Goal: Use online tool/utility: Utilize a website feature to perform a specific function

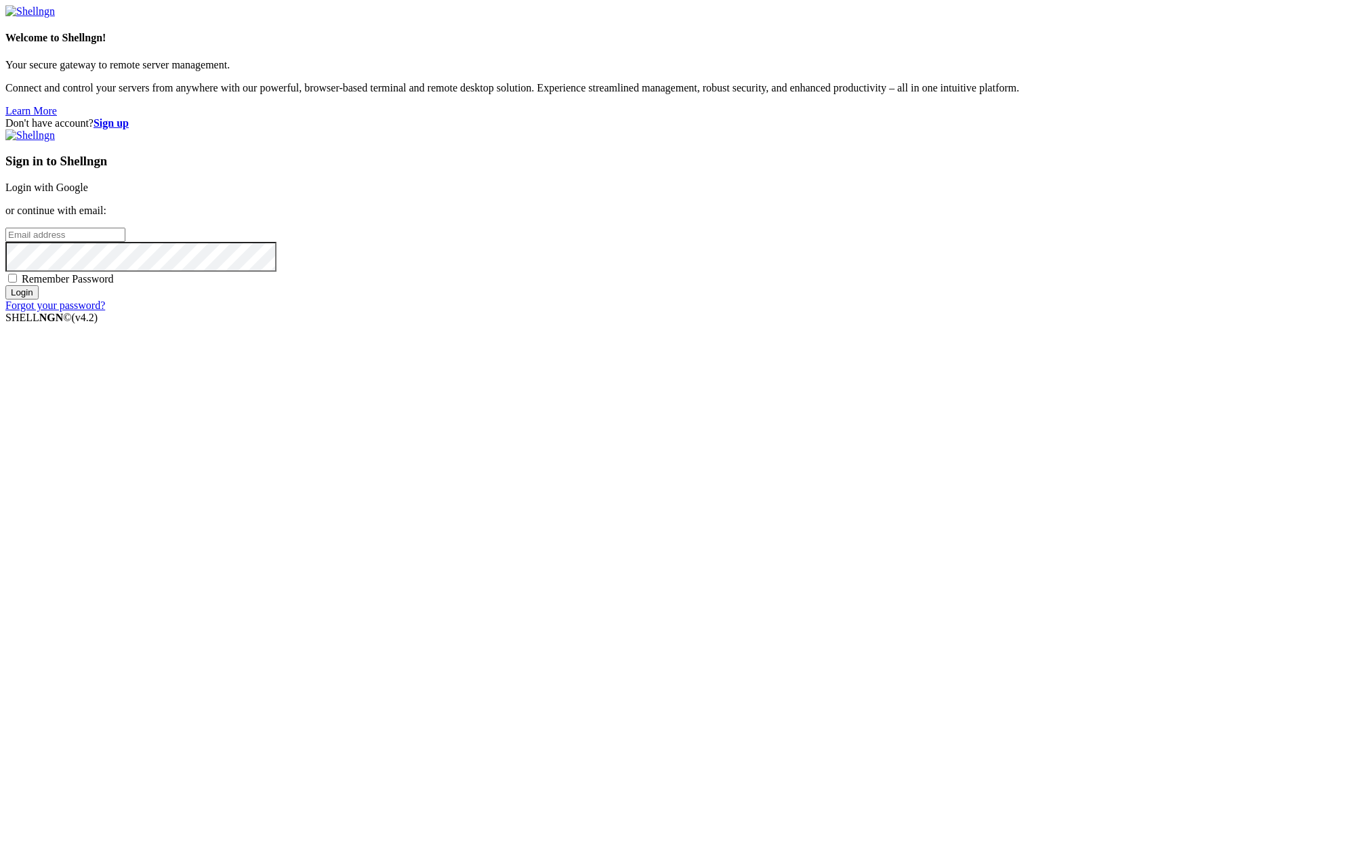
click at [88, 193] on link "Login with Google" at bounding box center [46, 188] width 83 height 12
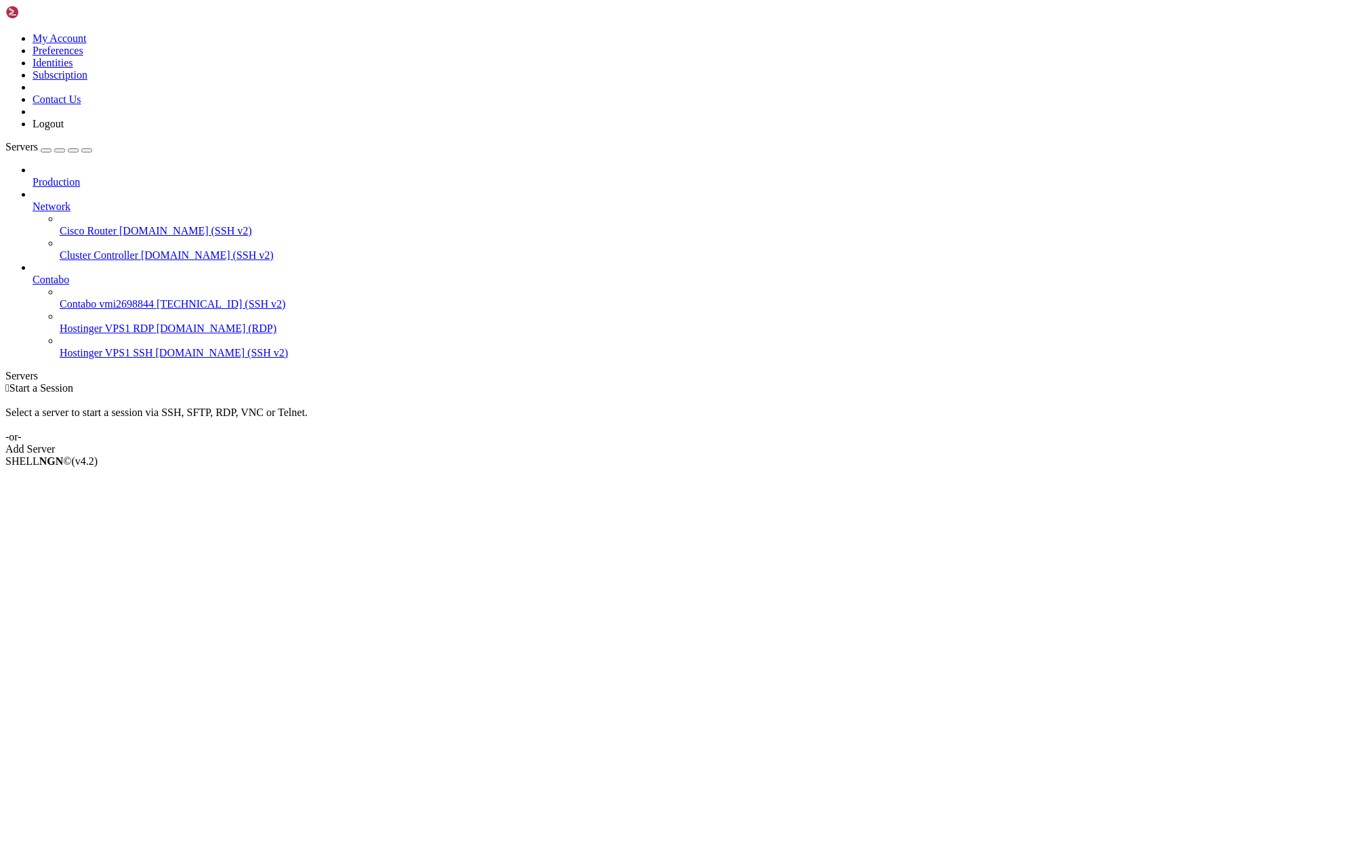
click at [157, 323] on span "[DOMAIN_NAME] (RDP)" at bounding box center [217, 329] width 120 height 12
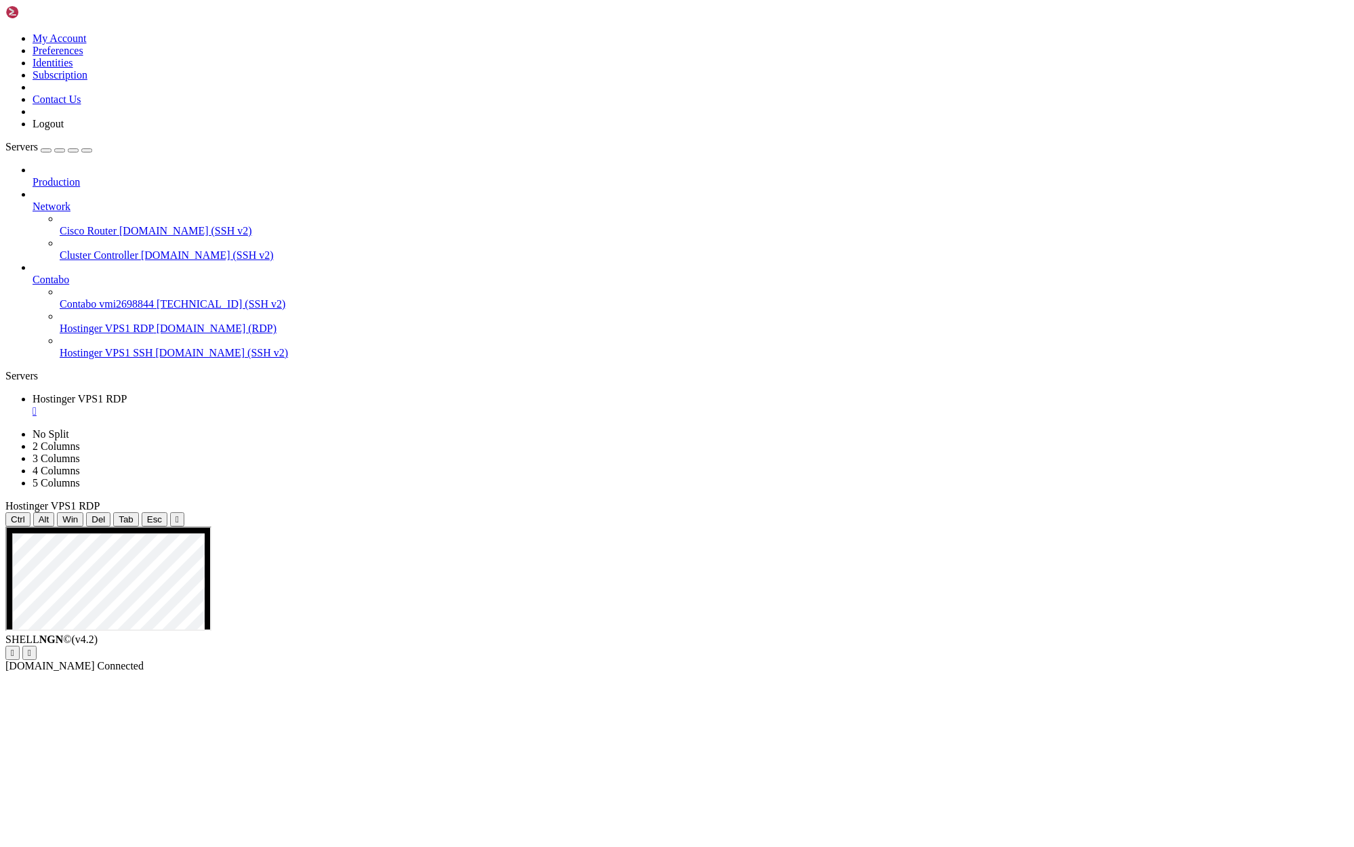
click at [68, 683] on span "Connect" at bounding box center [51, 689] width 36 height 12
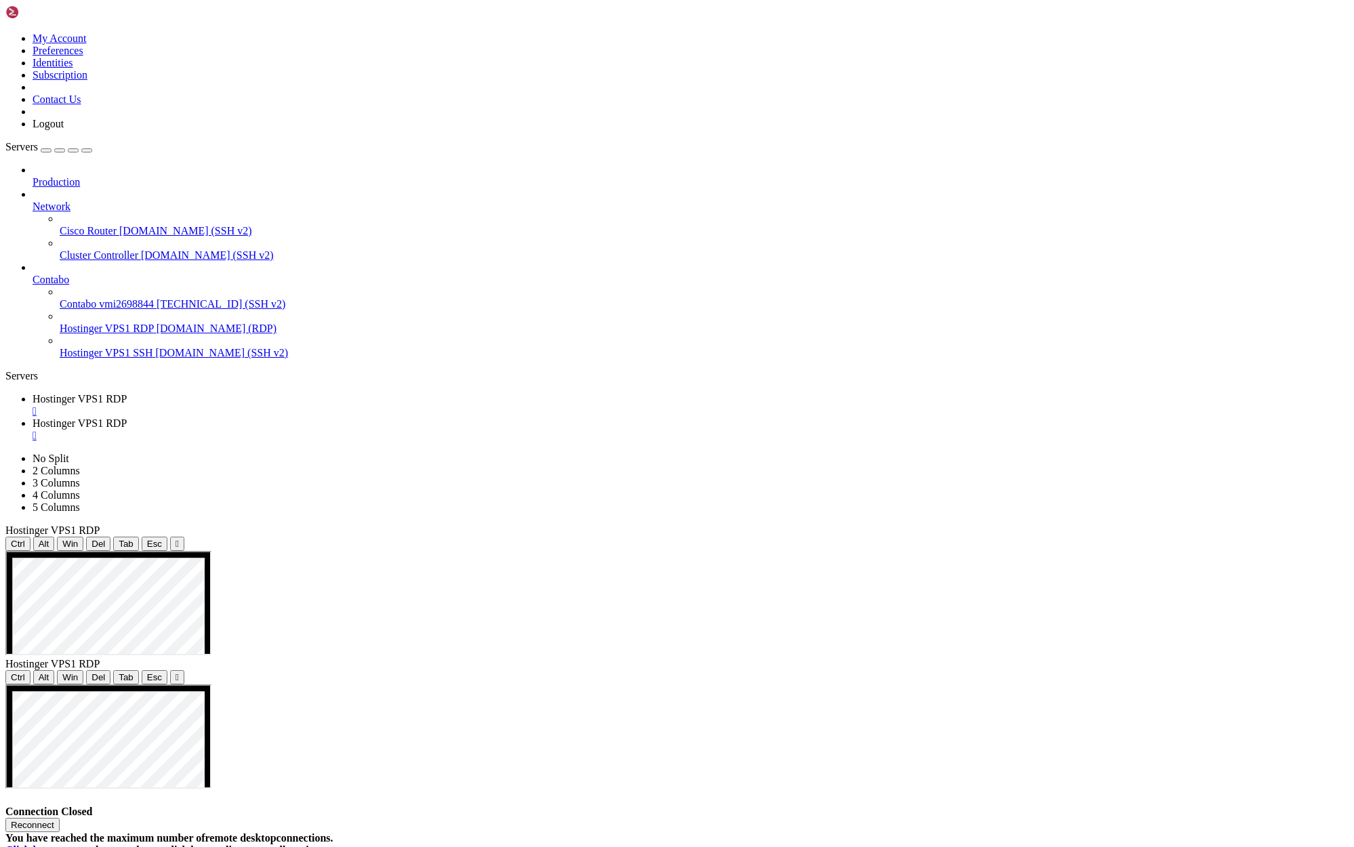
click at [411, 430] on div "" at bounding box center [691, 436] width 1316 height 12
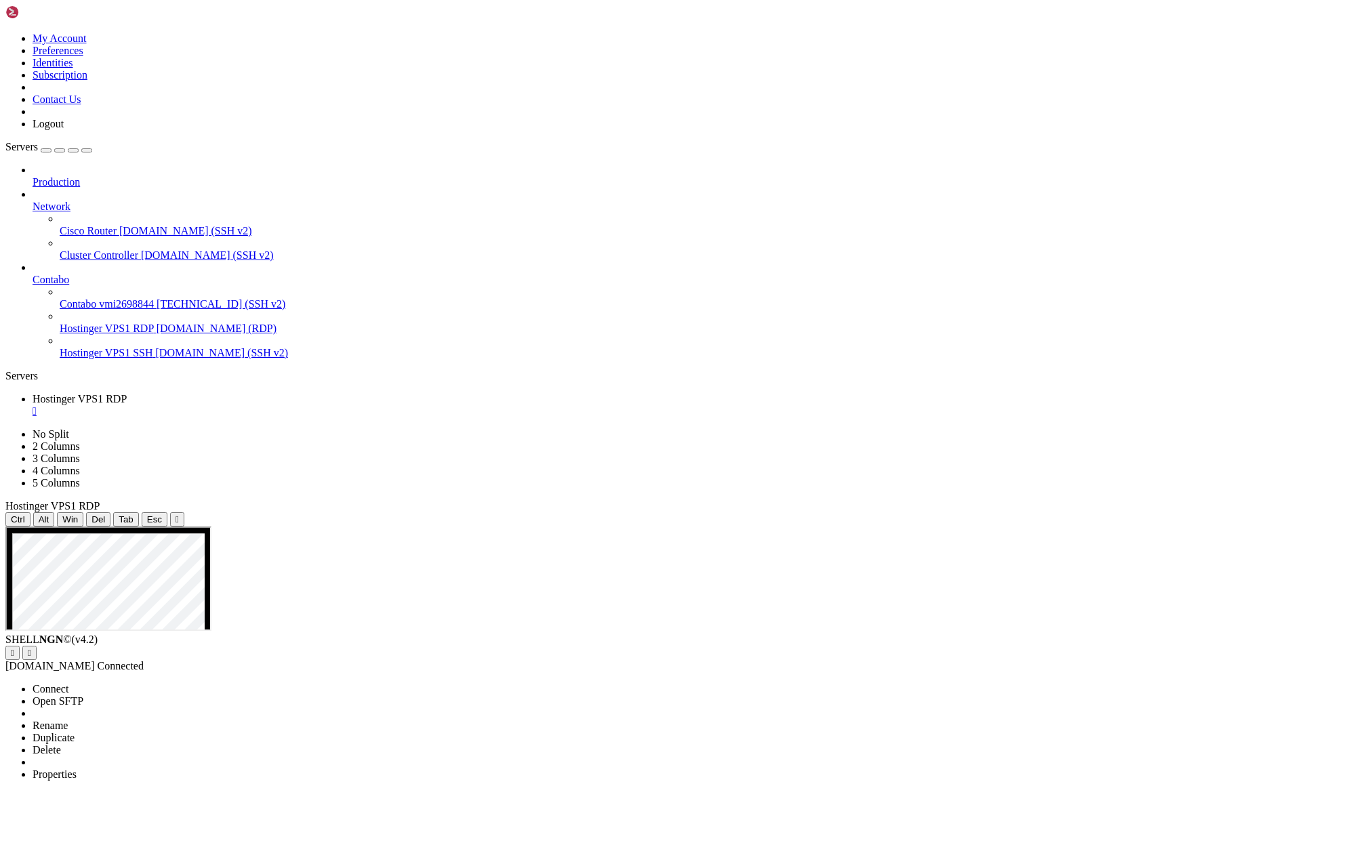
click at [68, 683] on span "Connect" at bounding box center [51, 689] width 36 height 12
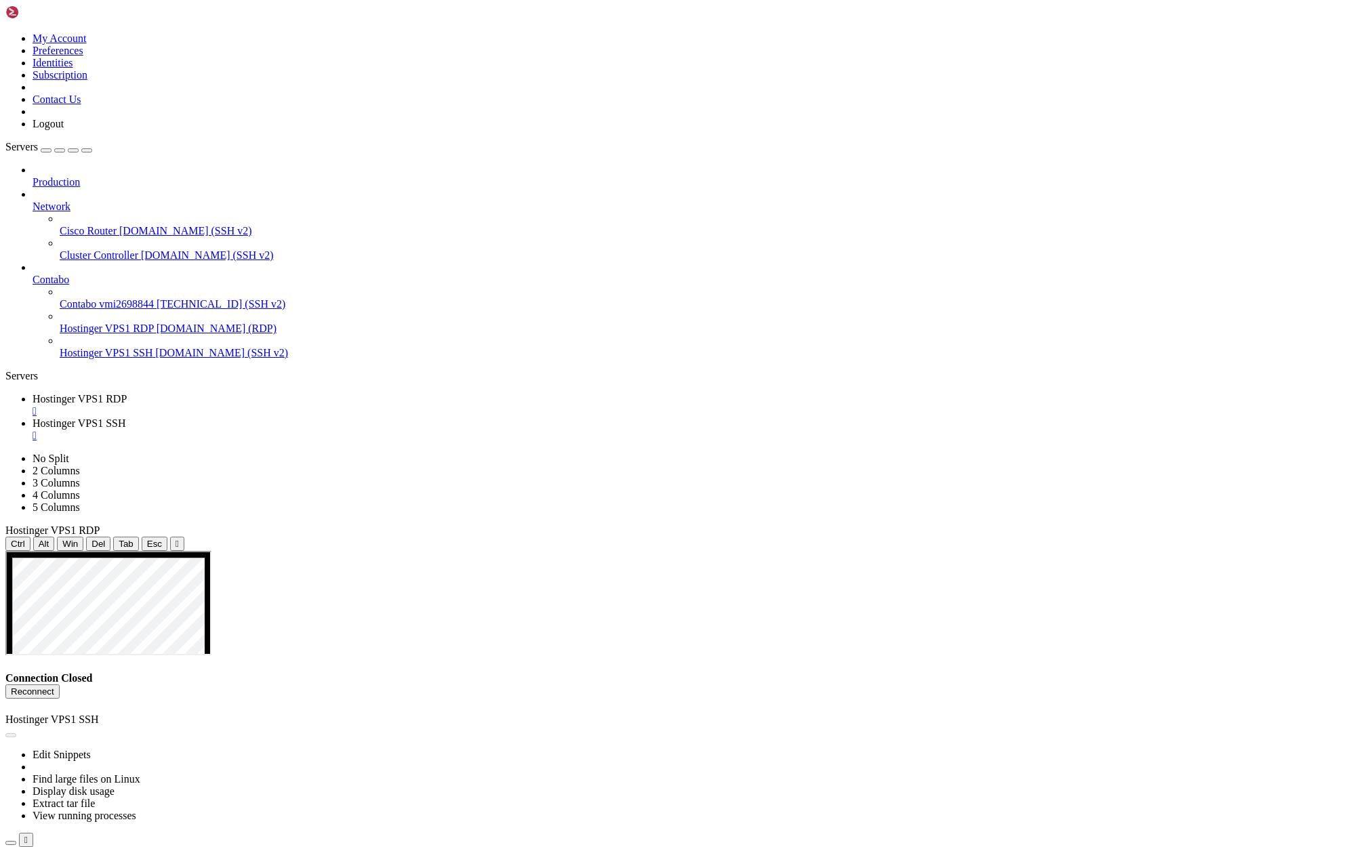
click at [283, 405] on div "" at bounding box center [691, 411] width 1316 height 12
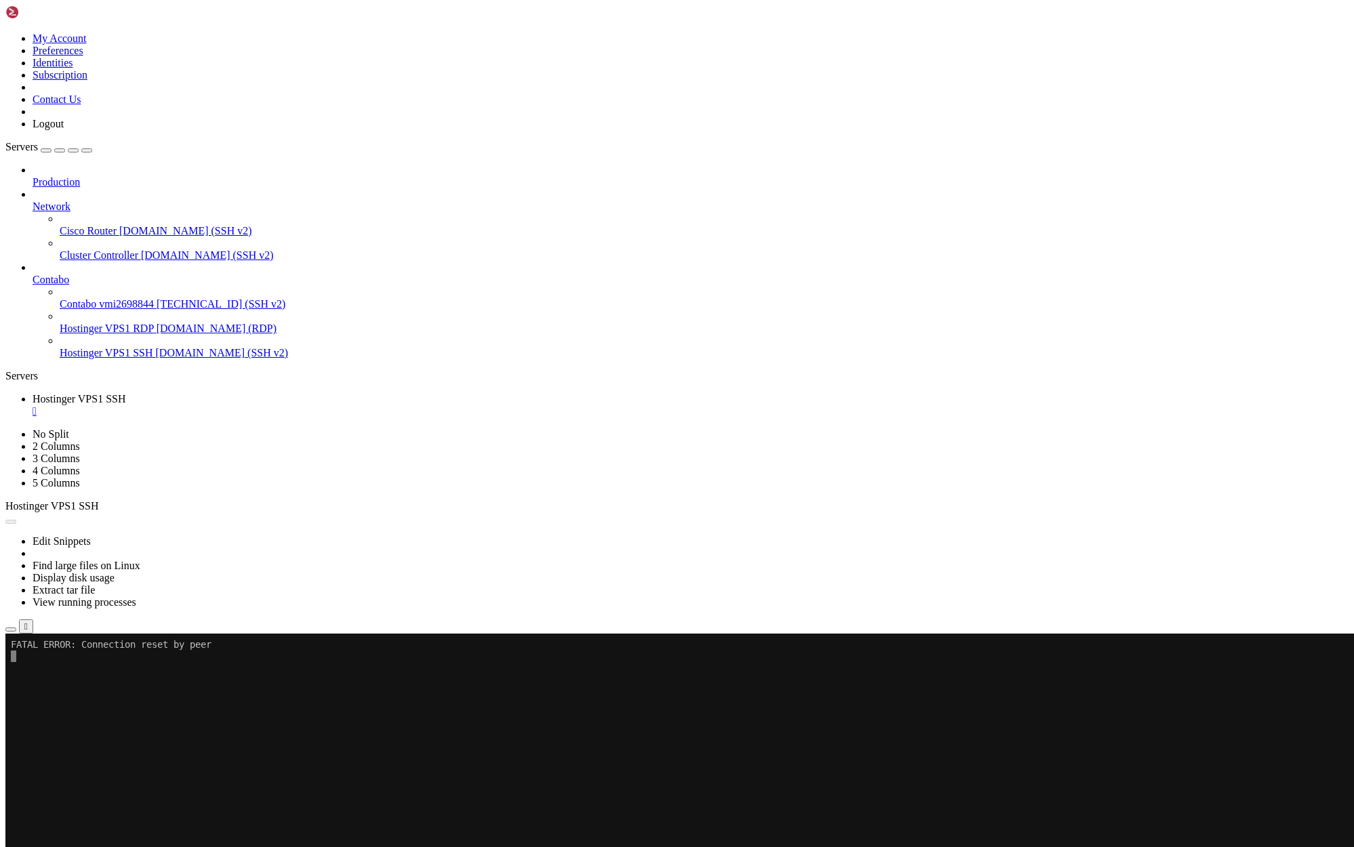
click at [60, 672] on button "Reconnect" at bounding box center [32, 679] width 54 height 14
click at [283, 405] on div "" at bounding box center [691, 411] width 1316 height 12
